Goal: Transaction & Acquisition: Purchase product/service

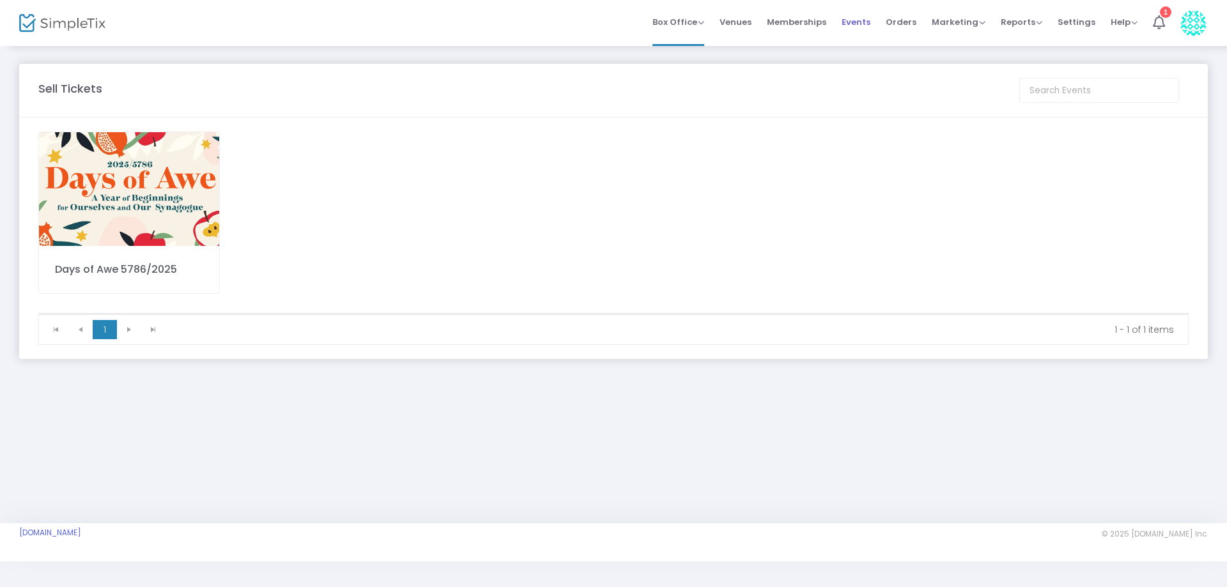
click at [856, 19] on span "Events" at bounding box center [856, 22] width 29 height 33
click at [862, 19] on span "Events" at bounding box center [856, 22] width 29 height 33
click at [118, 194] on img at bounding box center [129, 189] width 180 height 114
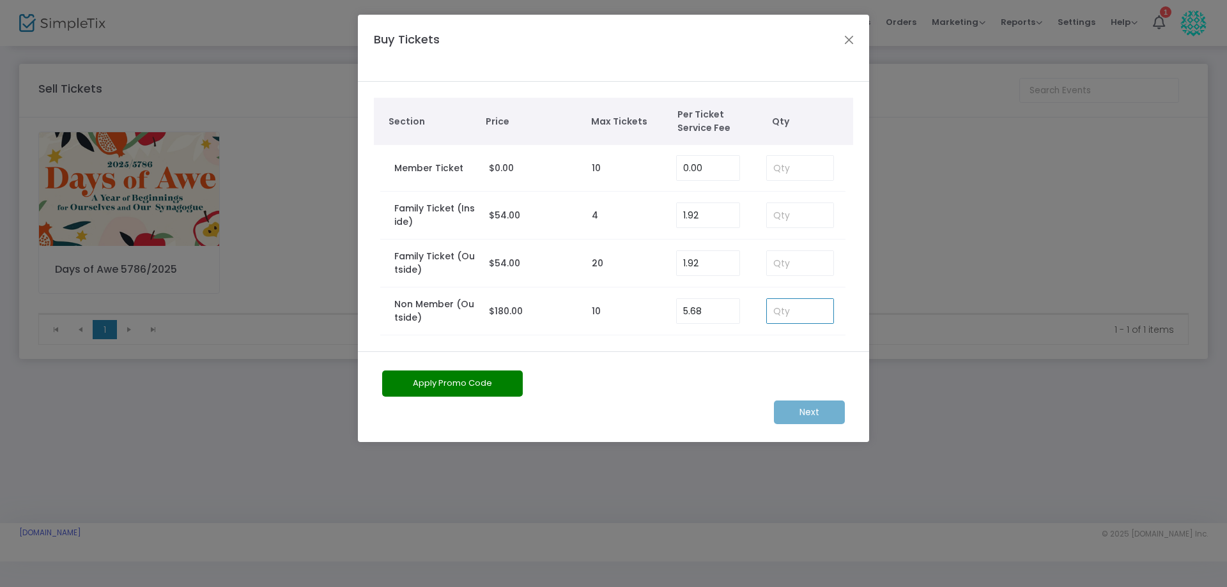
click at [821, 316] on input at bounding box center [800, 311] width 66 height 24
type input "2"
click at [814, 411] on m-button "Next" at bounding box center [809, 413] width 71 height 24
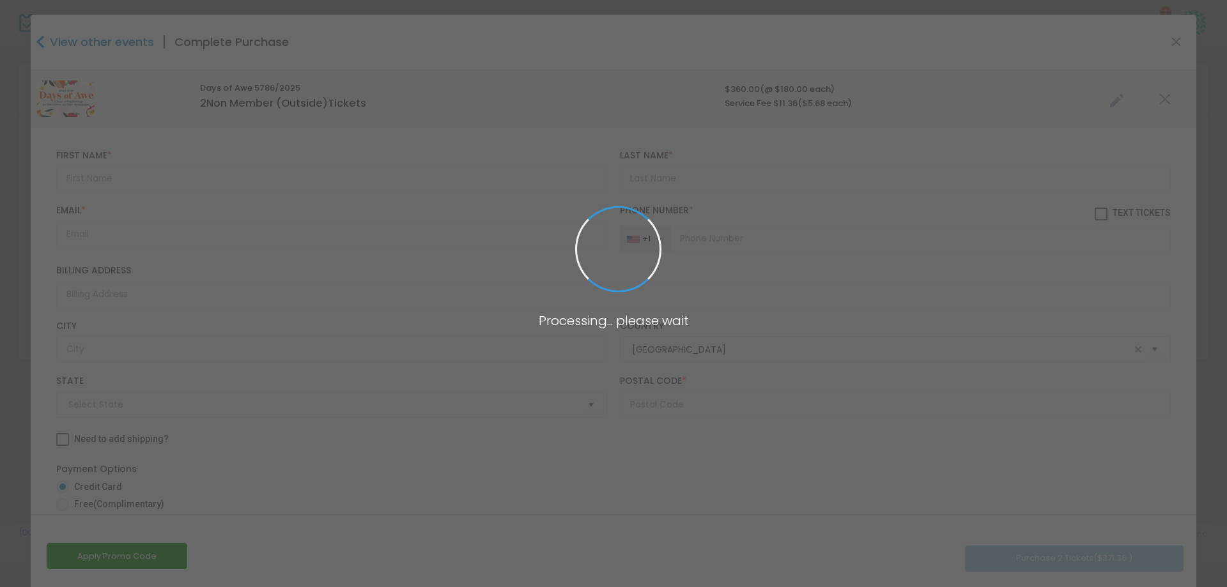
type input "New York"
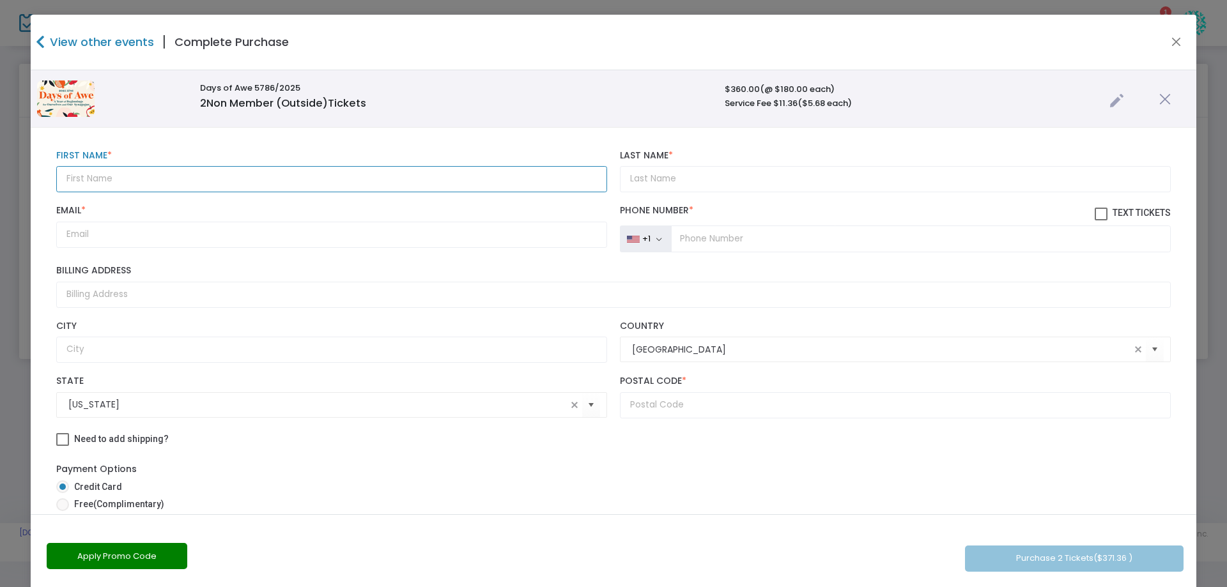
click at [90, 184] on input "text" at bounding box center [331, 179] width 551 height 26
type input "Steven"
click at [635, 178] on input "Last Name *" at bounding box center [895, 179] width 551 height 26
type input "Handelman"
click at [706, 240] on input "tel" at bounding box center [921, 239] width 500 height 27
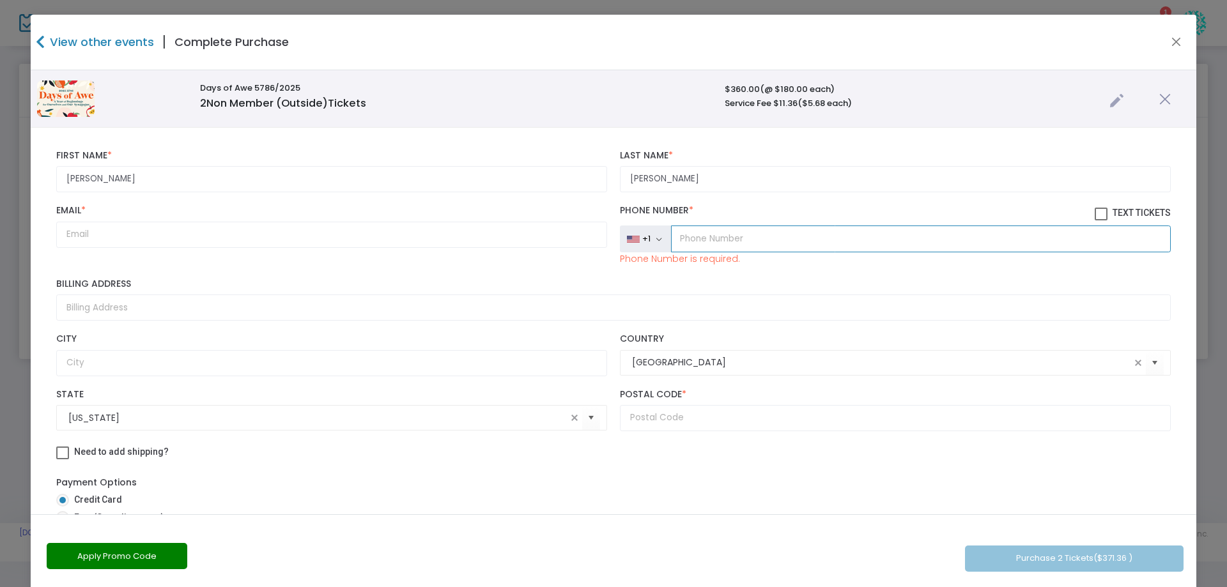
paste input "(516) 627-0024"
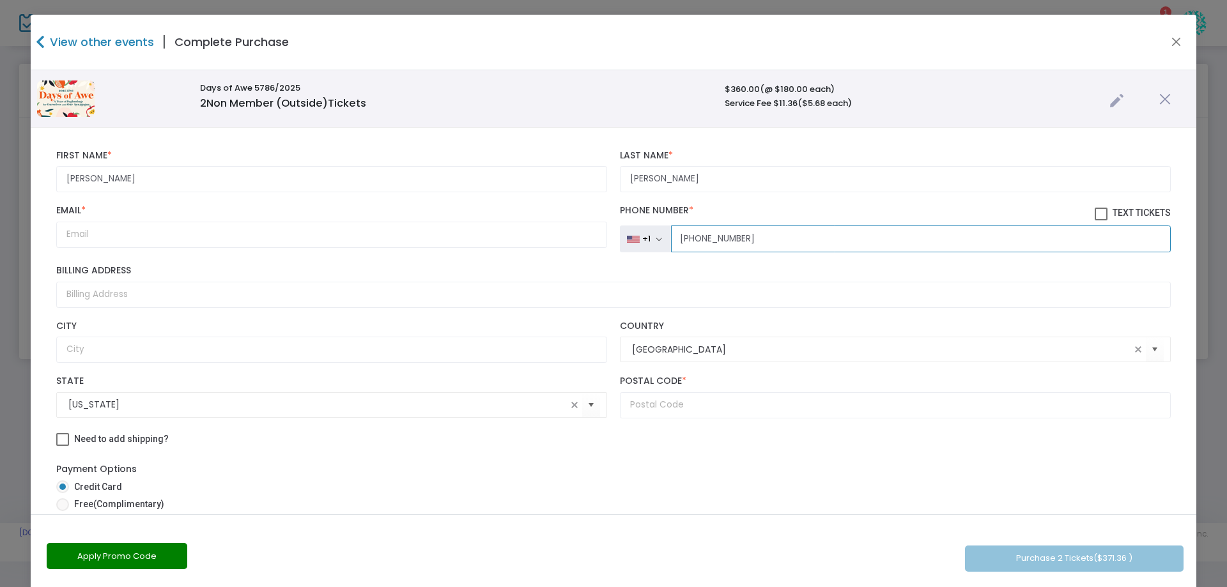
type input "(516) 627-0024"
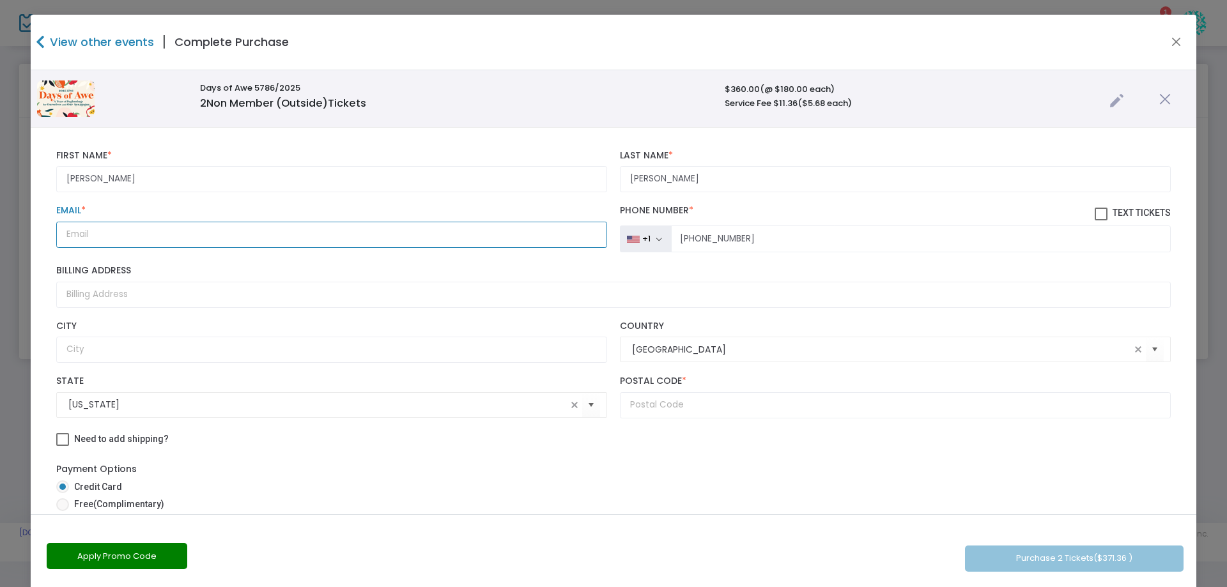
paste input "oneiron267@gmail.com"
type input "oneiron267@gmail.com"
click at [88, 296] on input "Billing Address" at bounding box center [613, 295] width 1115 height 26
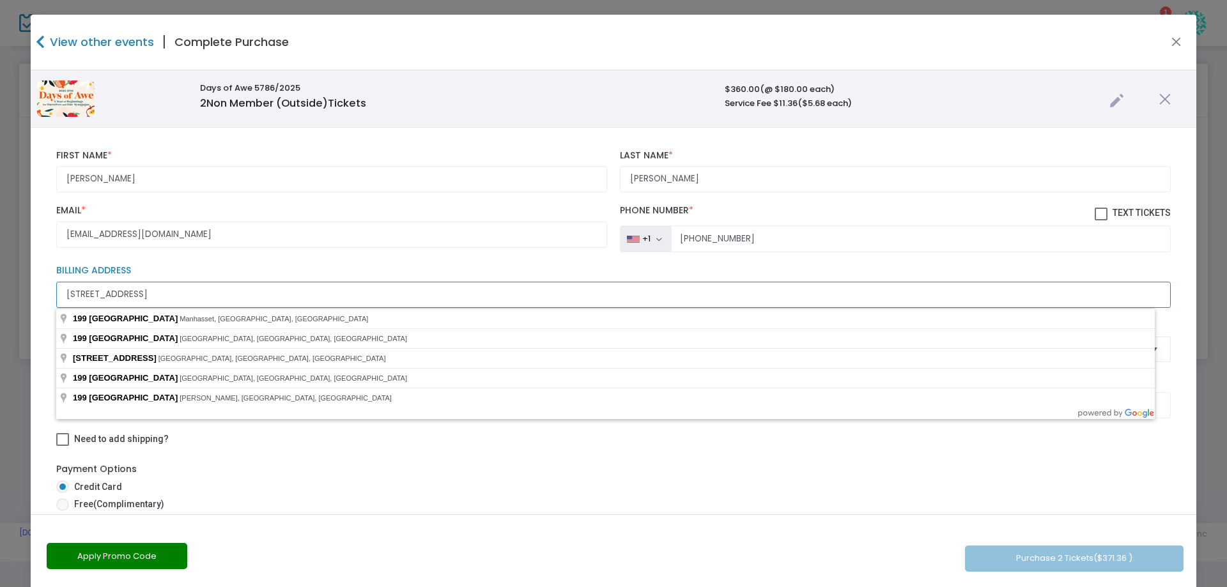
type input "199 Chestnut Road"
click at [350, 241] on input "oneiron267@gmail.com" at bounding box center [331, 235] width 551 height 26
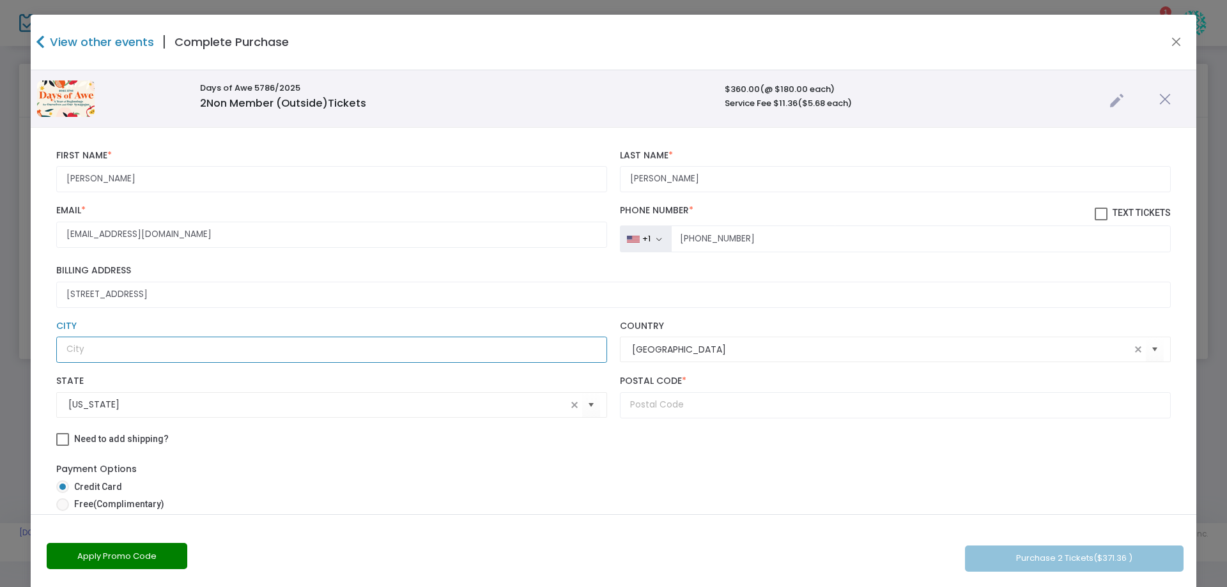
click at [80, 346] on input "text" at bounding box center [331, 350] width 551 height 26
type input "Manhasset"
click at [673, 403] on input "text" at bounding box center [895, 405] width 551 height 26
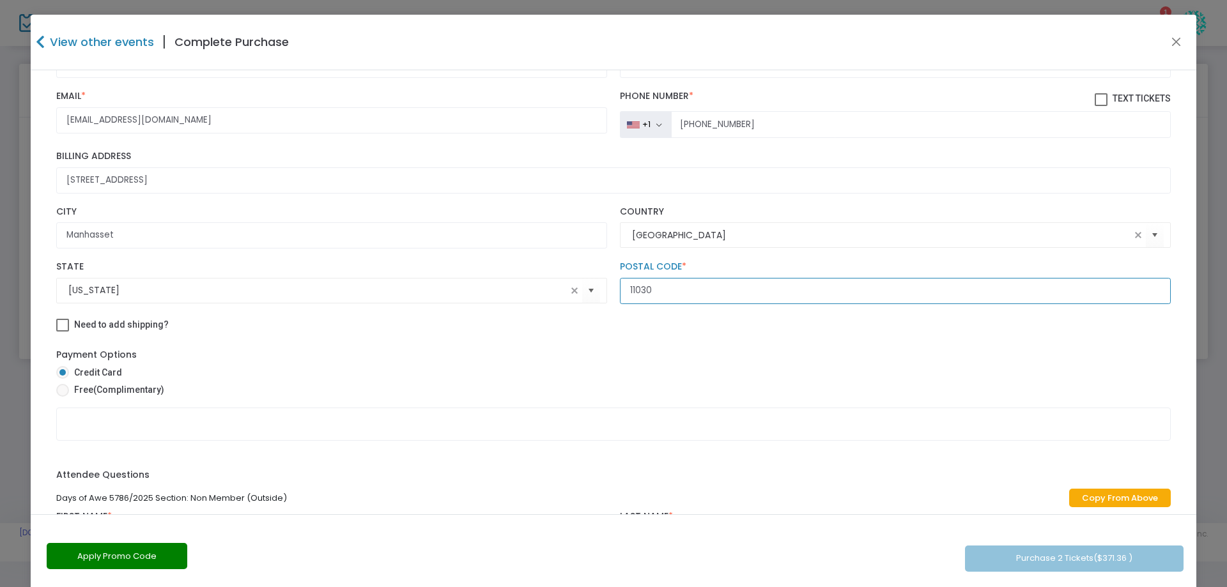
scroll to position [128, 0]
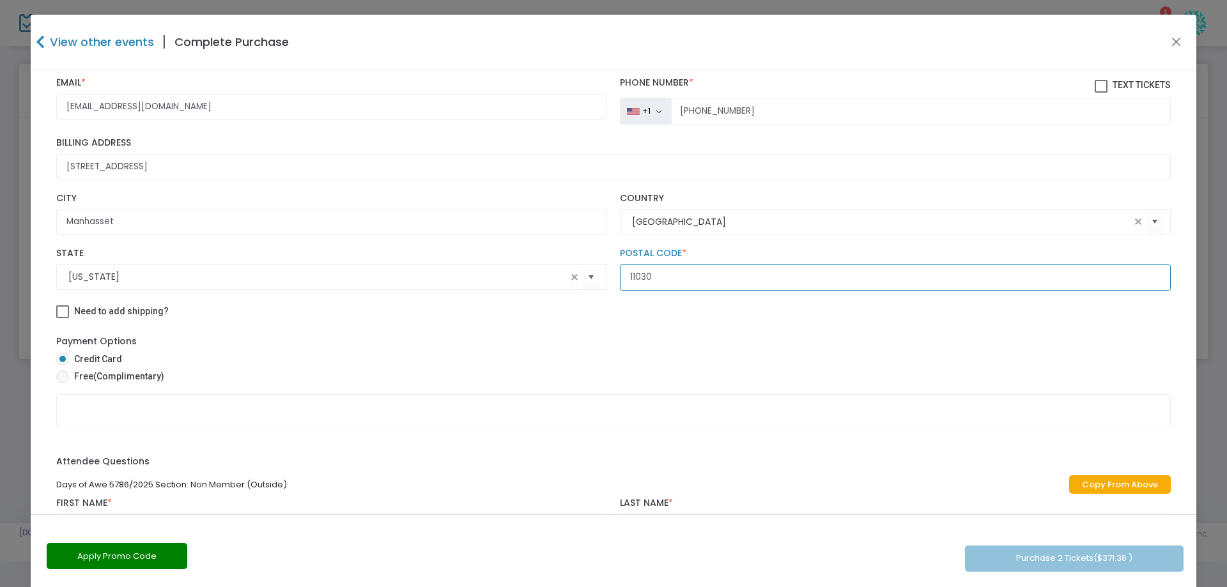
type input "11030"
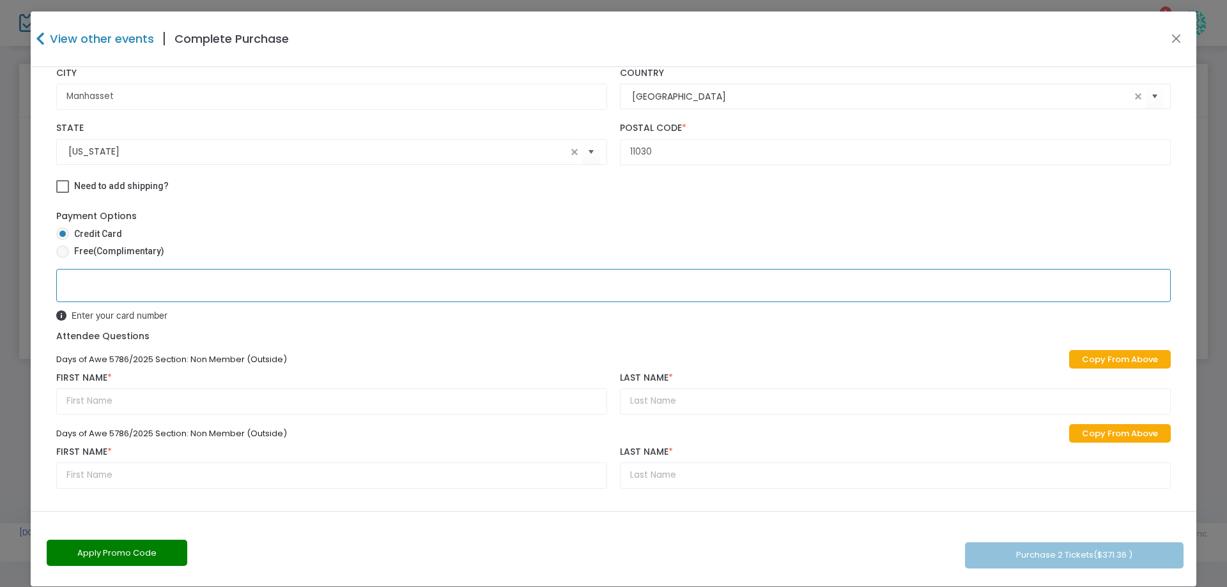
scroll to position [0, 0]
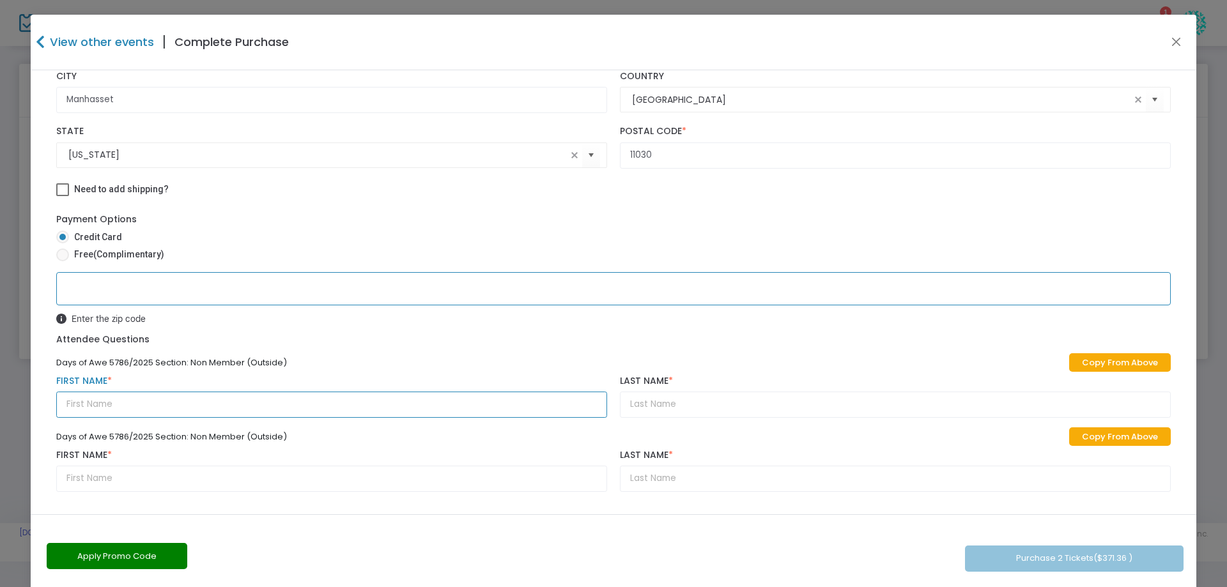
click at [92, 400] on input "text" at bounding box center [331, 405] width 551 height 26
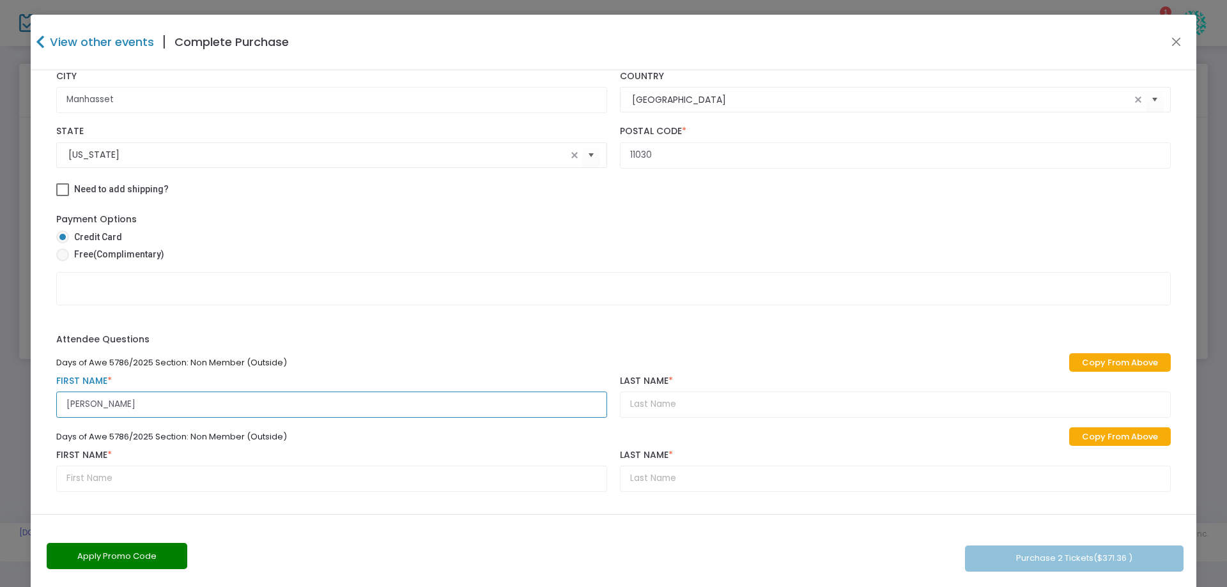
type input "Steven"
click at [642, 403] on input "text" at bounding box center [895, 405] width 551 height 26
type input "Handelman"
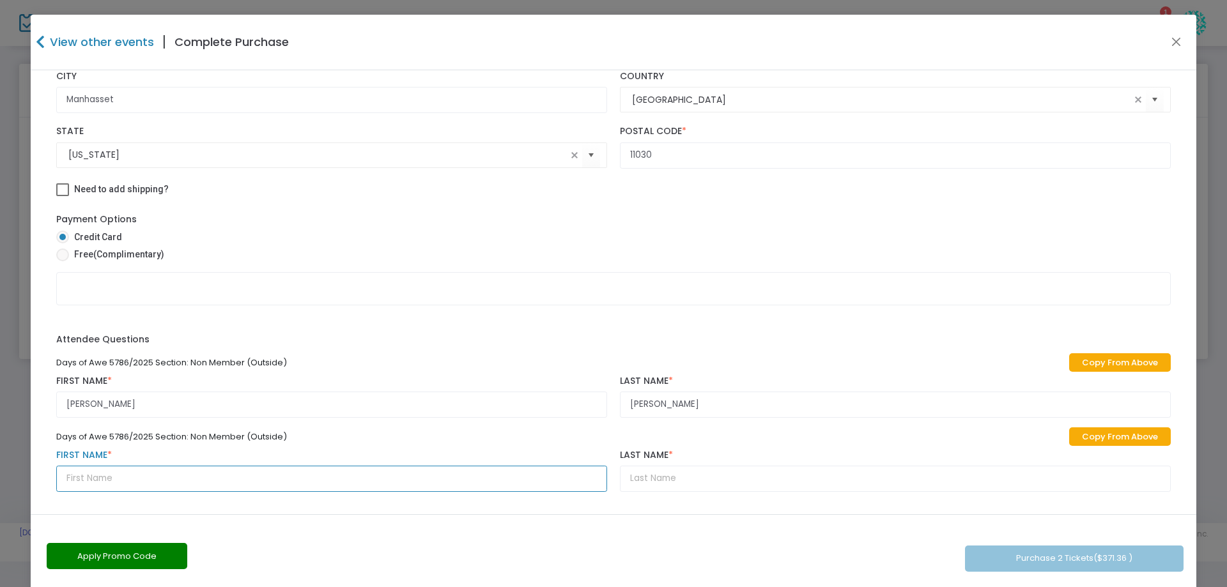
click at [111, 479] on input "text" at bounding box center [331, 479] width 551 height 26
type input "Leona"
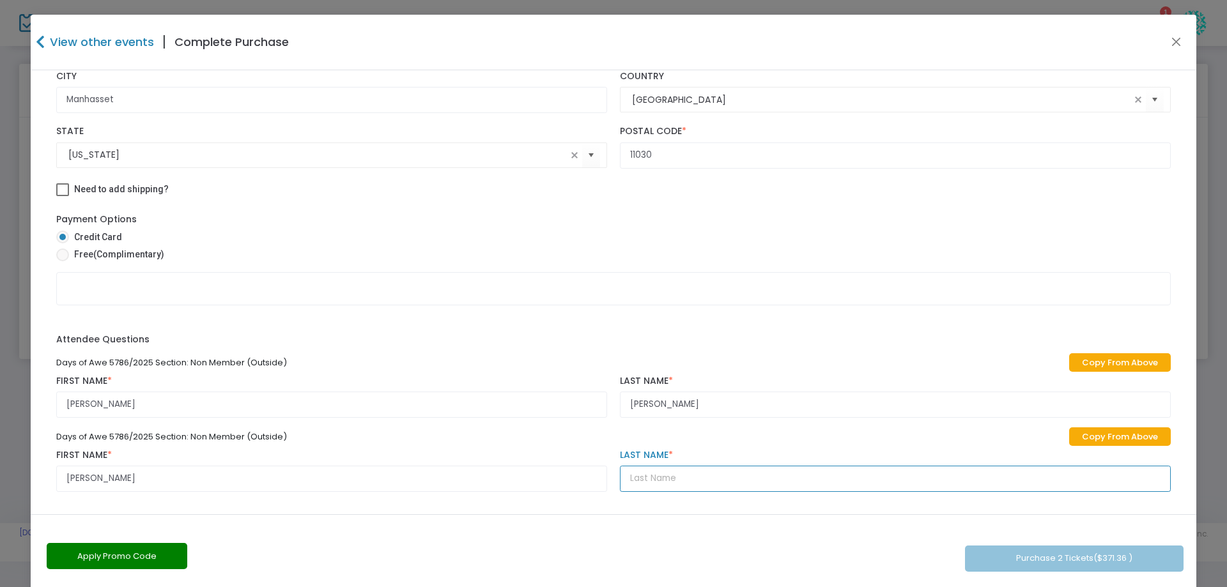
click at [641, 477] on input "text" at bounding box center [895, 479] width 551 height 26
type input "Handelman"
